Goal: Find contact information: Find contact information

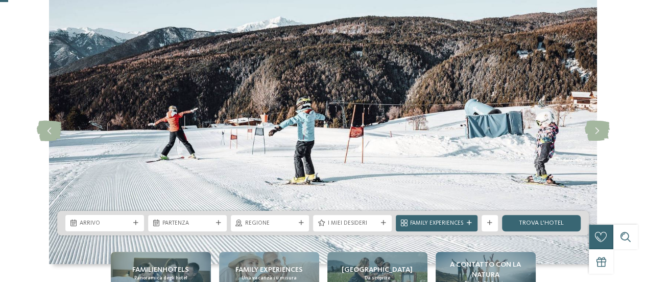
scroll to position [51, 0]
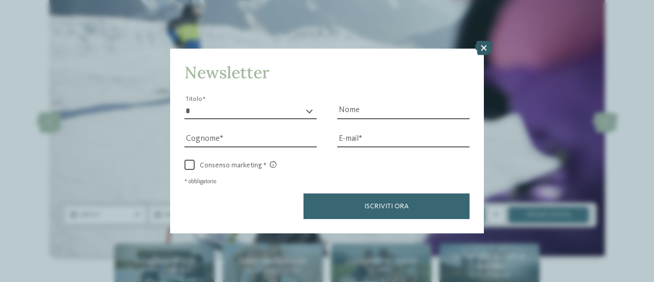
click at [488, 53] on icon at bounding box center [483, 48] width 17 height 14
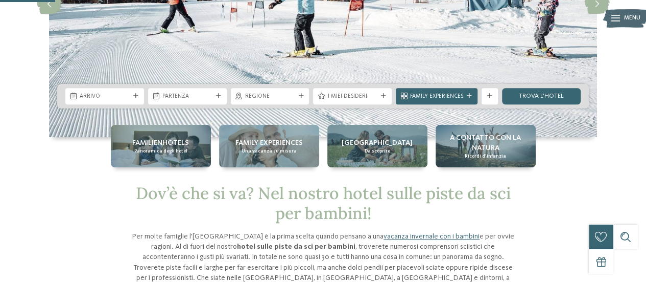
scroll to position [153, 0]
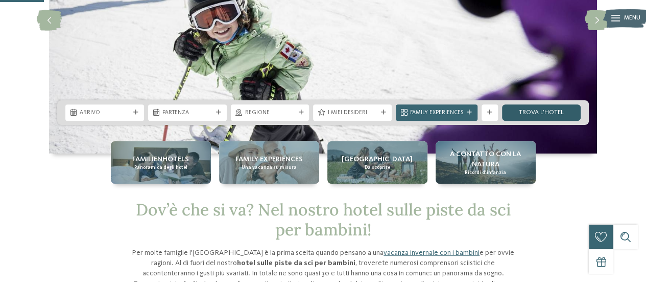
click at [550, 114] on link "trova l’hotel" at bounding box center [541, 112] width 79 height 16
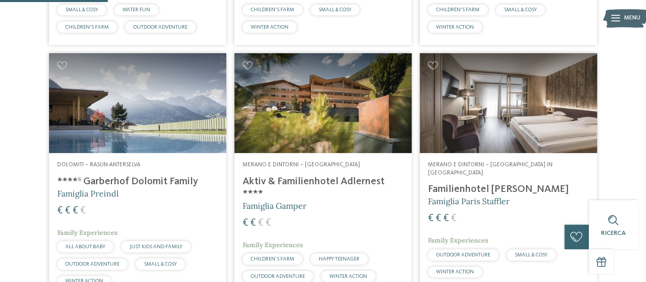
scroll to position [460, 0]
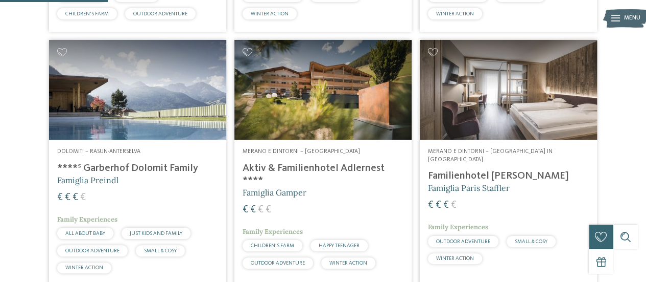
click at [133, 169] on h4 "****ˢ Garberhof Dolomit Family" at bounding box center [137, 168] width 161 height 12
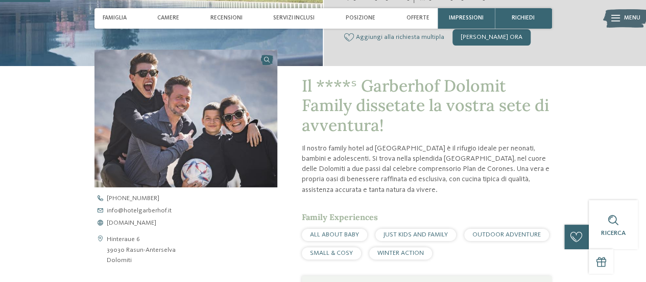
scroll to position [255, 0]
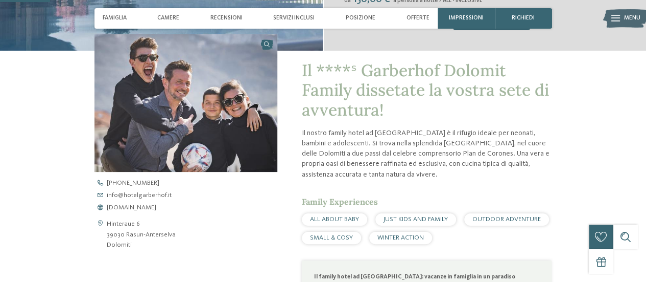
drag, startPoint x: 121, startPoint y: 233, endPoint x: 176, endPoint y: 233, distance: 54.7
click at [176, 233] on div "Hinteraue 6 39030 Rasun-Anterselva Dolomiti" at bounding box center [186, 234] width 183 height 31
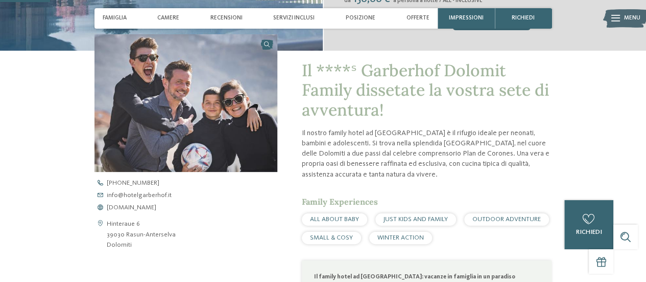
click at [99, 223] on icon at bounding box center [101, 234] width 12 height 31
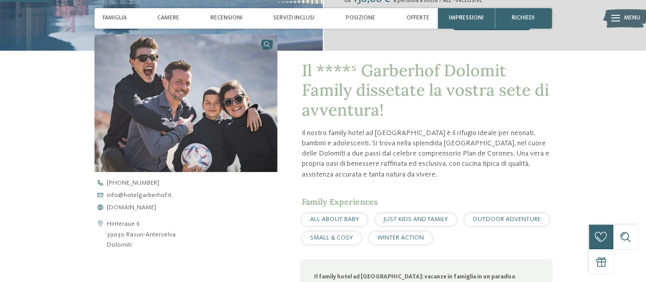
click at [99, 223] on icon at bounding box center [101, 234] width 12 height 31
click at [107, 224] on address "Hinteraue 6 39030 Rasun-Anterselva Dolomiti" at bounding box center [141, 234] width 69 height 31
drag, startPoint x: 107, startPoint y: 223, endPoint x: 167, endPoint y: 235, distance: 60.8
click at [169, 233] on address "Hinteraue 6 39030 Rasun-Anterselva Dolomiti" at bounding box center [141, 234] width 69 height 31
copy address "Hinteraue 6 39030 Rasun-Anterselv"
